Goal: Task Accomplishment & Management: Manage account settings

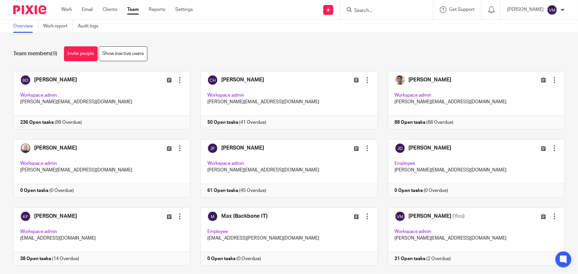
click at [133, 10] on link "Team" at bounding box center [133, 9] width 12 height 7
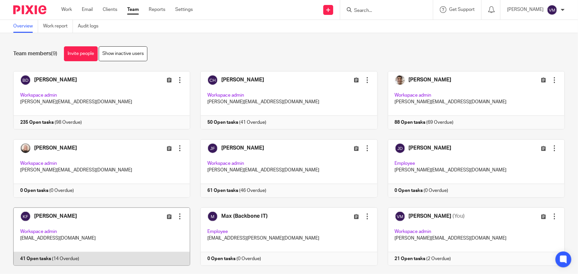
click at [58, 258] on link at bounding box center [96, 237] width 187 height 58
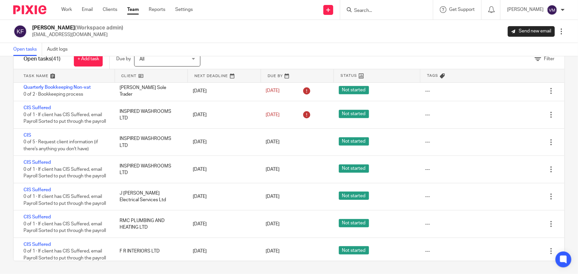
scroll to position [259, 0]
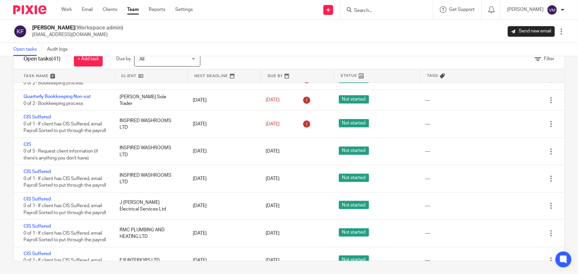
click at [136, 7] on link "Team" at bounding box center [133, 9] width 12 height 7
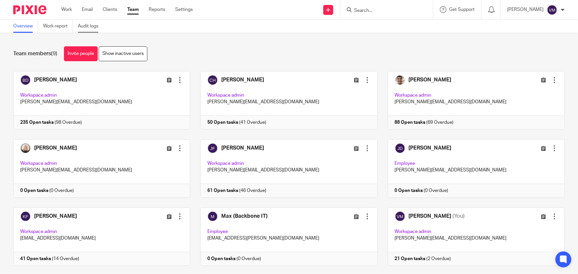
click at [91, 23] on link "Audit logs" at bounding box center [90, 26] width 25 height 13
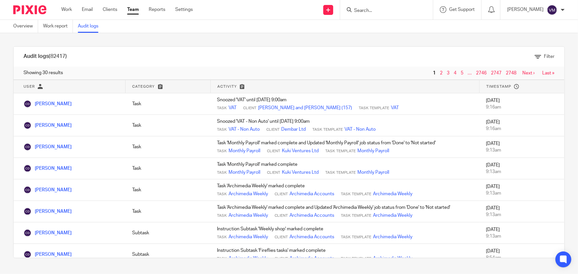
click at [132, 8] on link "Team" at bounding box center [133, 9] width 12 height 7
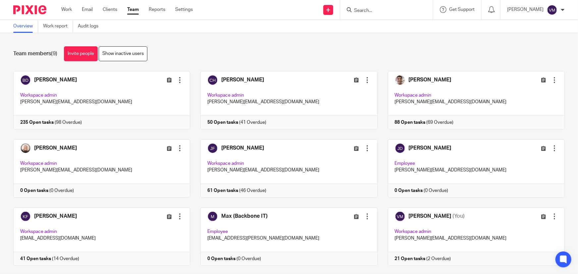
click at [366, 9] on input "Search" at bounding box center [383, 11] width 60 height 6
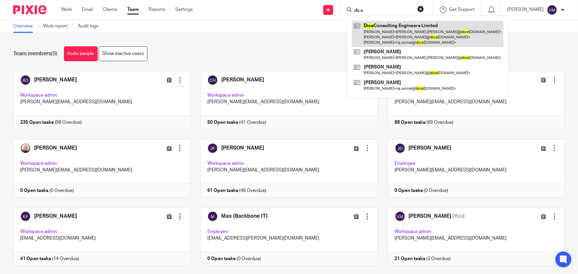
type input "dice"
click at [410, 28] on link at bounding box center [427, 34] width 151 height 26
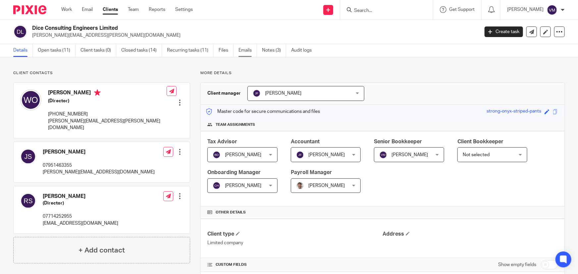
click at [245, 47] on link "Emails" at bounding box center [247, 50] width 19 height 13
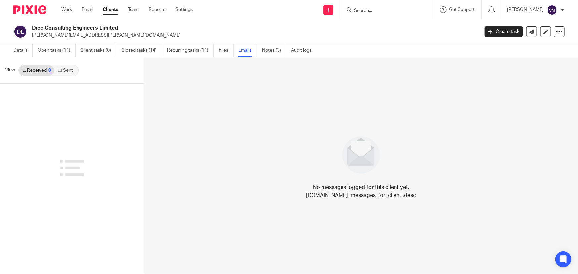
click at [70, 70] on link "Sent" at bounding box center [65, 70] width 23 height 11
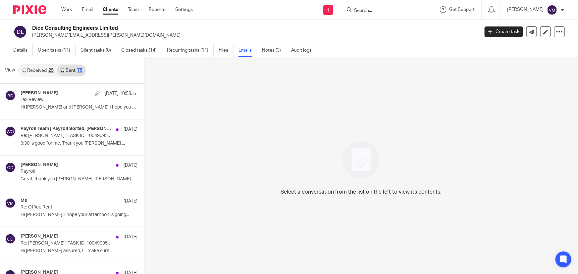
click at [50, 69] on div "25" at bounding box center [50, 70] width 5 height 5
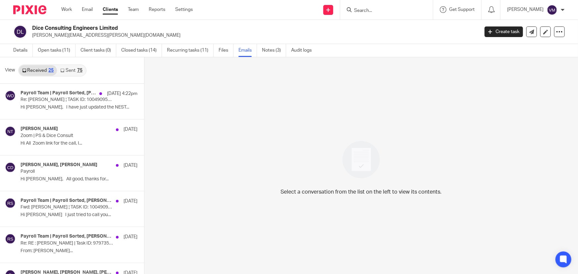
scroll to position [1, 0]
click at [70, 69] on link "Sent 75" at bounding box center [71, 70] width 28 height 11
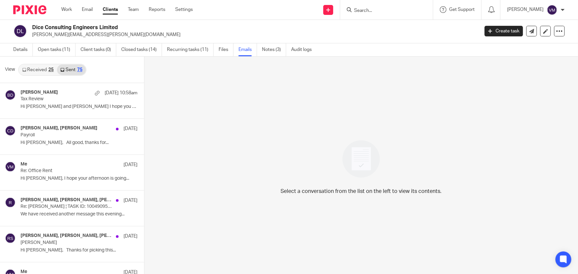
click at [44, 66] on link "Received 25" at bounding box center [38, 70] width 38 height 11
click at [43, 69] on link "Received 25" at bounding box center [38, 70] width 38 height 11
click at [240, 50] on link "Emails" at bounding box center [247, 49] width 19 height 13
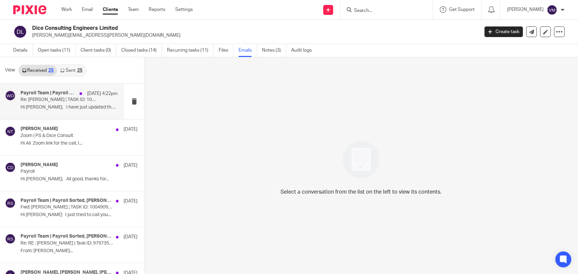
click at [66, 103] on div "Payroll Team | Payroll Sorted, Wayne Oakes, Jack Bates, Chris Demetriou, Natali…" at bounding box center [69, 101] width 97 height 22
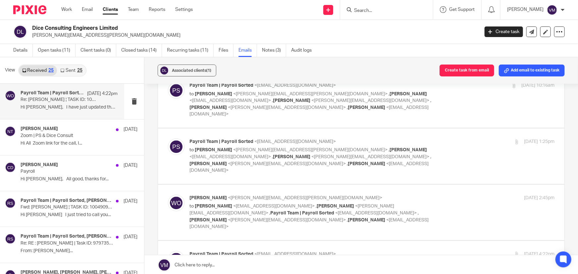
scroll to position [812, 0]
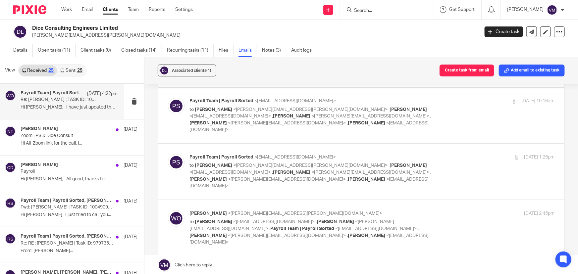
click at [459, 210] on div "19 Sep 2025 2:45pm" at bounding box center [493, 213] width 121 height 7
checkbox input "true"
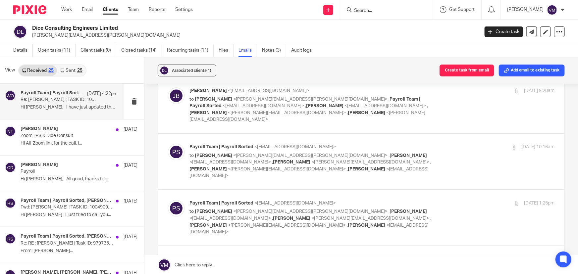
scroll to position [752, 0]
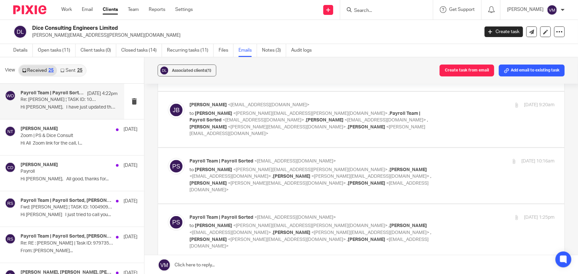
click at [457, 214] on div "Payroll Team | Payroll Sorted <payroll@payrollsorted.com> to Wayne Oakes <wayne…" at bounding box center [371, 232] width 365 height 36
checkbox input "true"
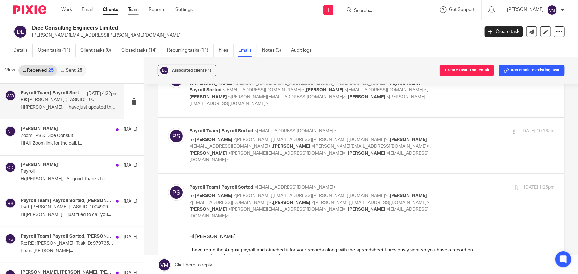
click at [132, 8] on link "Team" at bounding box center [133, 9] width 11 height 7
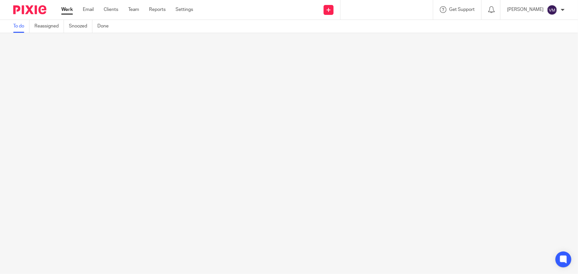
click at [139, 9] on ul "Work Email Clients Team Reports Settings" at bounding box center [132, 9] width 142 height 7
click at [136, 9] on link "Team" at bounding box center [133, 9] width 11 height 7
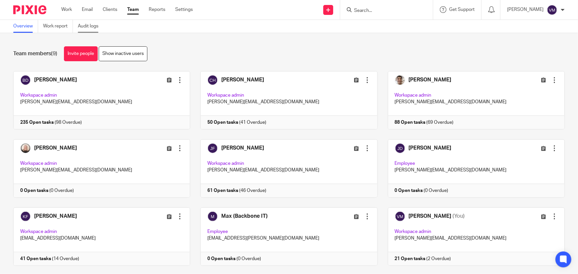
click at [95, 25] on link "Audit logs" at bounding box center [90, 26] width 25 height 13
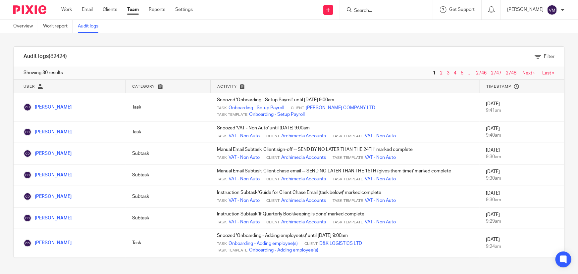
click at [132, 10] on link "Team" at bounding box center [133, 9] width 12 height 7
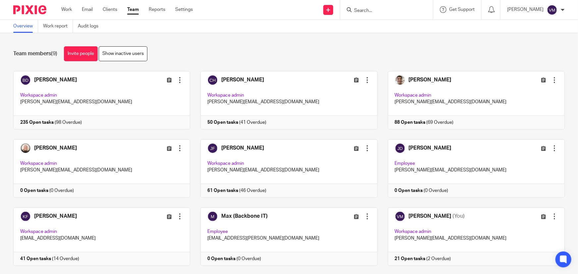
click at [376, 8] on input "Search" at bounding box center [383, 11] width 60 height 6
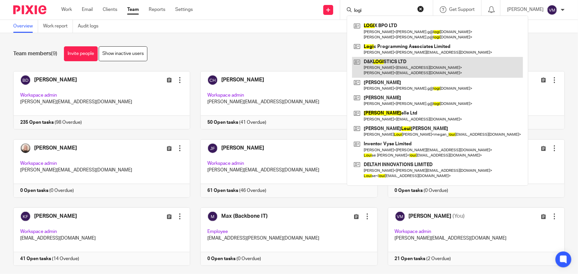
type input "logi"
click at [400, 62] on link at bounding box center [437, 67] width 171 height 21
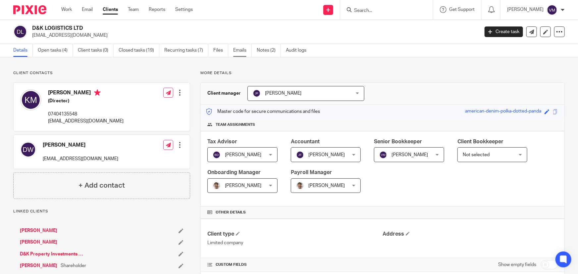
click at [243, 52] on link "Emails" at bounding box center [242, 50] width 19 height 13
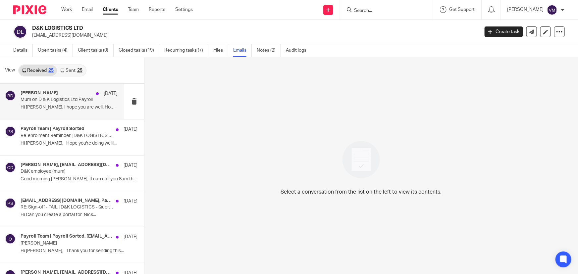
click at [63, 99] on p "Mum on D & K Logistics Ltd Payroll" at bounding box center [60, 100] width 78 height 6
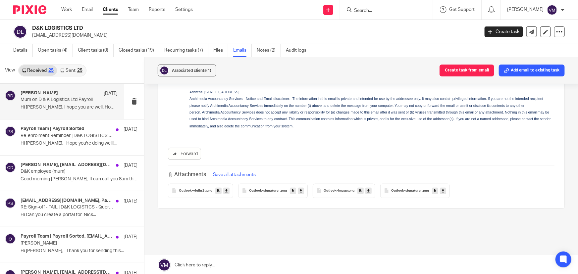
scroll to position [301, 0]
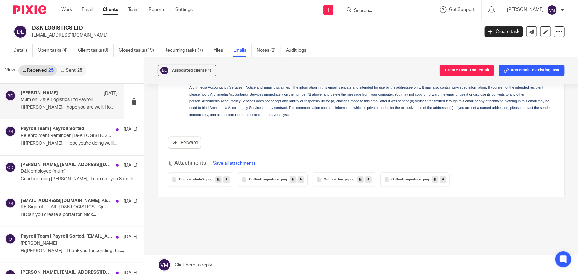
click at [67, 68] on link "Sent 25" at bounding box center [71, 70] width 28 height 11
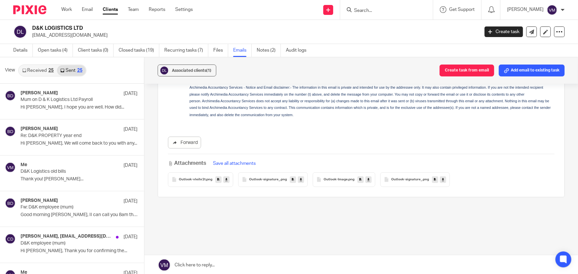
scroll to position [1, 0]
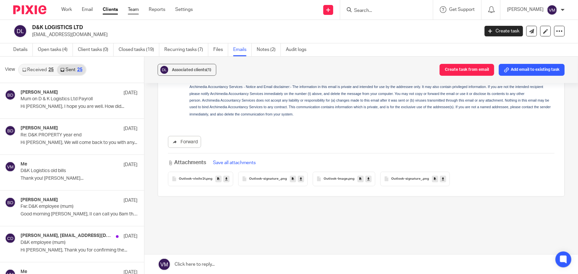
click at [136, 9] on link "Team" at bounding box center [133, 9] width 11 height 7
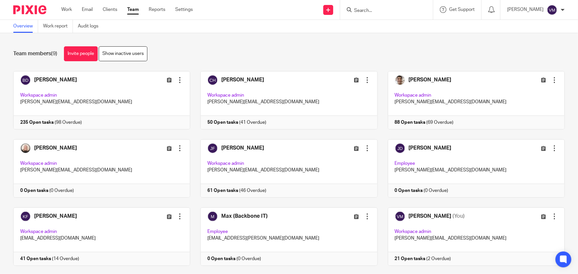
click at [380, 13] on input "Search" at bounding box center [383, 11] width 60 height 6
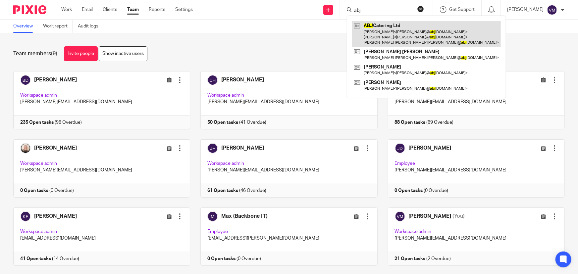
type input "abj"
click at [388, 29] on link at bounding box center [426, 34] width 149 height 26
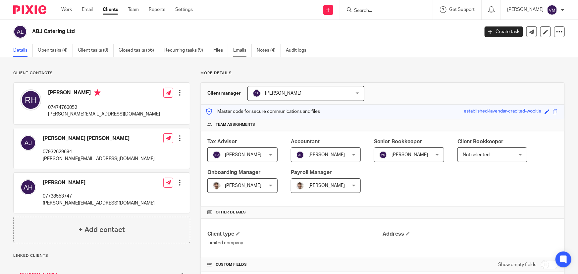
click at [246, 49] on link "Emails" at bounding box center [242, 50] width 19 height 13
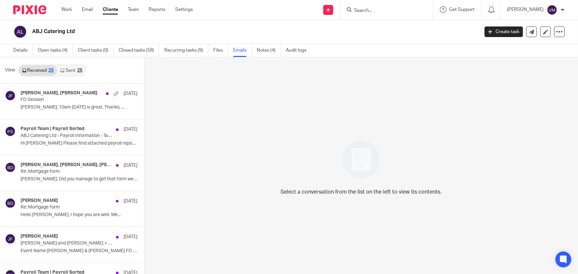
click at [71, 70] on link "Sent 25" at bounding box center [71, 70] width 28 height 11
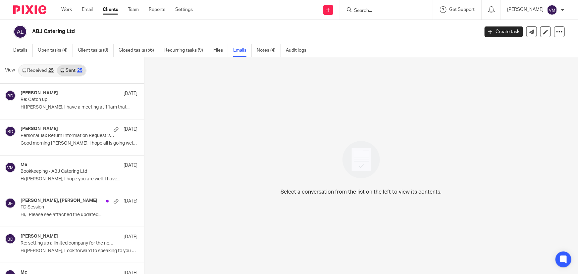
scroll to position [1, 0]
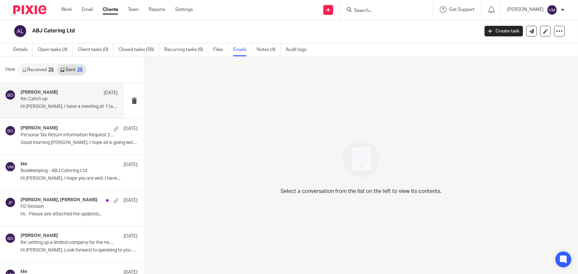
click at [62, 102] on p "Re: Catch up" at bounding box center [60, 99] width 78 height 6
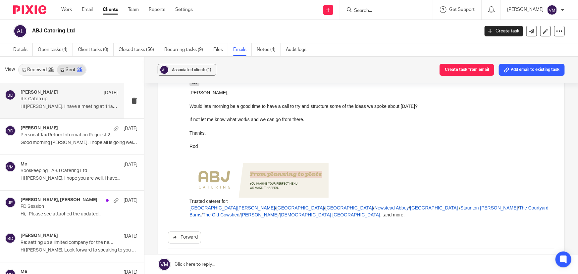
scroll to position [301, 0]
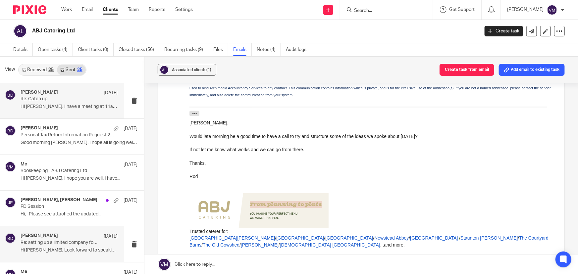
click at [72, 249] on p "Hi Adam, Look forward to speaking to you at..." at bounding box center [69, 251] width 97 height 6
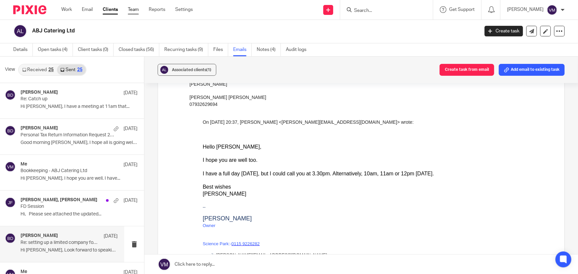
click at [133, 11] on link "Team" at bounding box center [133, 9] width 11 height 7
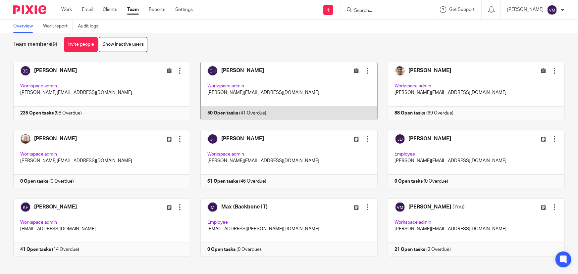
scroll to position [14, 0]
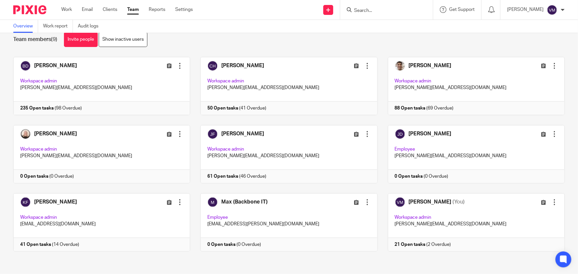
click at [382, 13] on input "Search" at bounding box center [383, 11] width 60 height 6
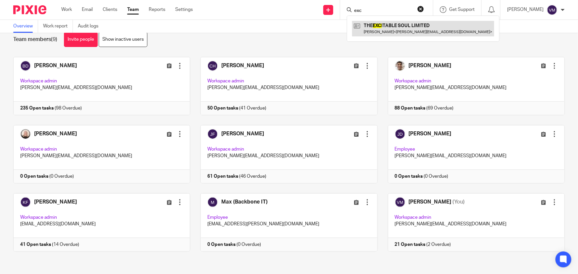
type input "exc"
click at [389, 23] on link at bounding box center [423, 28] width 142 height 15
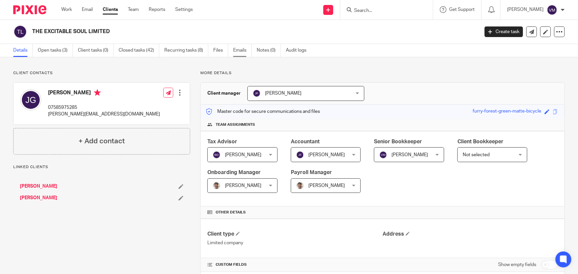
click at [239, 51] on link "Emails" at bounding box center [242, 50] width 19 height 13
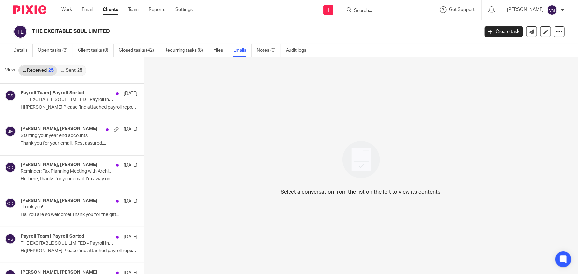
click at [72, 72] on link "Sent 25" at bounding box center [71, 70] width 28 height 11
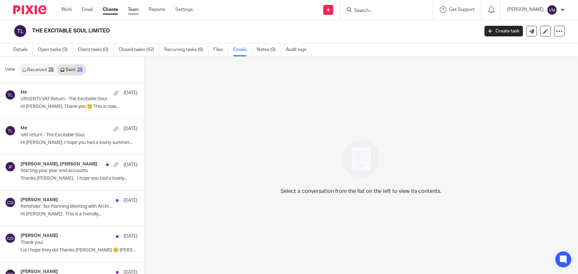
click at [136, 11] on link "Team" at bounding box center [133, 9] width 11 height 7
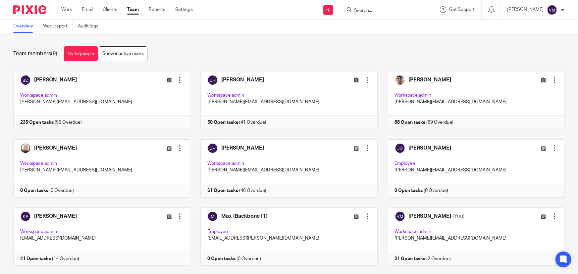
click at [381, 9] on input "Search" at bounding box center [383, 11] width 60 height 6
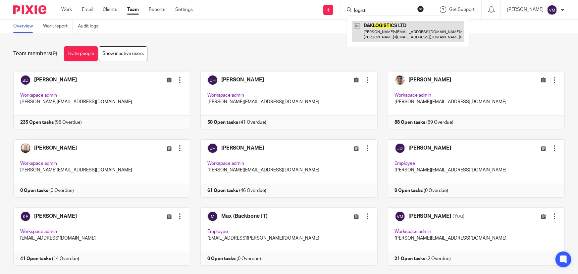
type input "logisti"
click at [407, 27] on link at bounding box center [408, 31] width 112 height 21
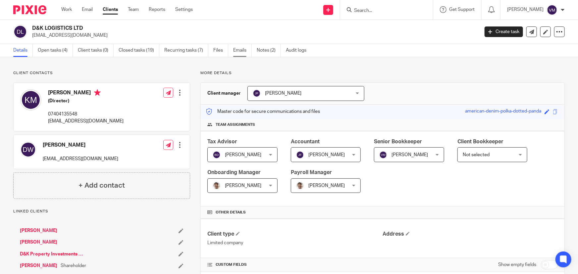
click at [243, 48] on link "Emails" at bounding box center [242, 50] width 19 height 13
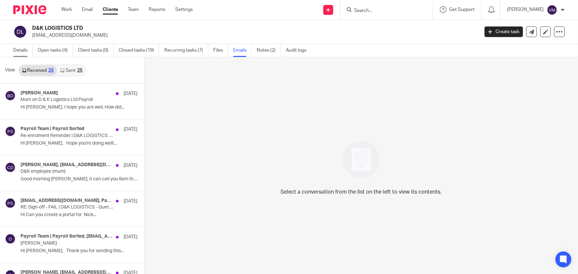
click at [23, 53] on link "Details" at bounding box center [23, 50] width 20 height 13
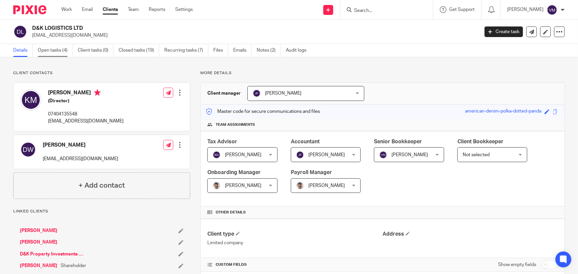
click at [46, 49] on link "Open tasks (4)" at bounding box center [55, 50] width 35 height 13
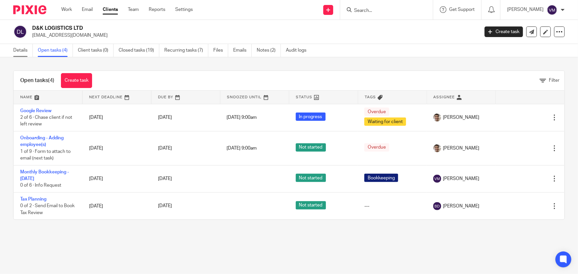
click at [24, 50] on link "Details" at bounding box center [23, 50] width 20 height 13
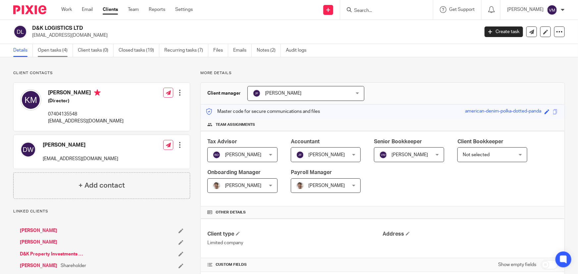
click at [57, 50] on link "Open tasks (4)" at bounding box center [55, 50] width 35 height 13
